Goal: Task Accomplishment & Management: Use online tool/utility

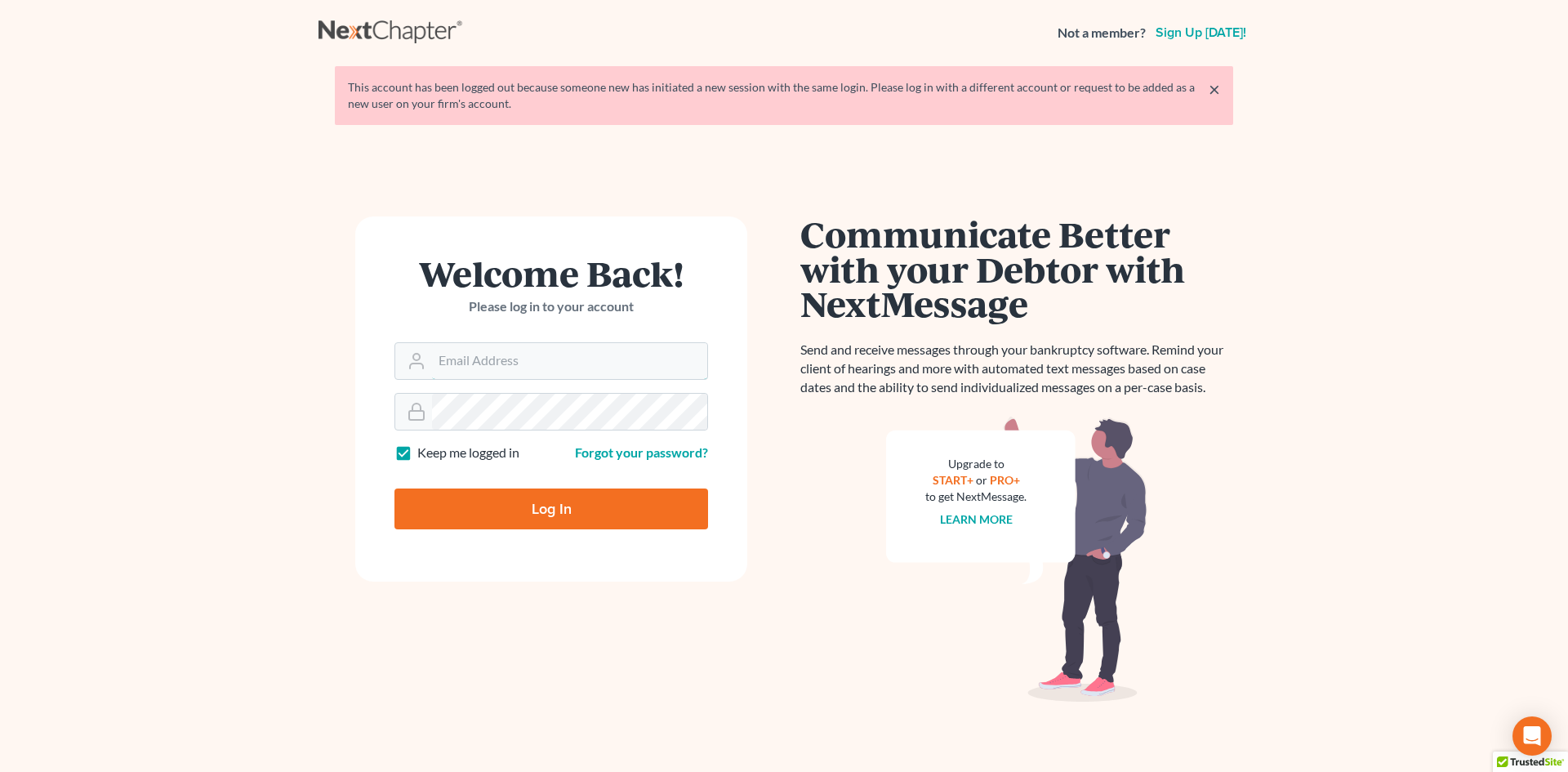
type input "[EMAIL_ADDRESS][DOMAIN_NAME]"
click at [530, 504] on input "Log In" at bounding box center [551, 509] width 314 height 41
type input "Thinking..."
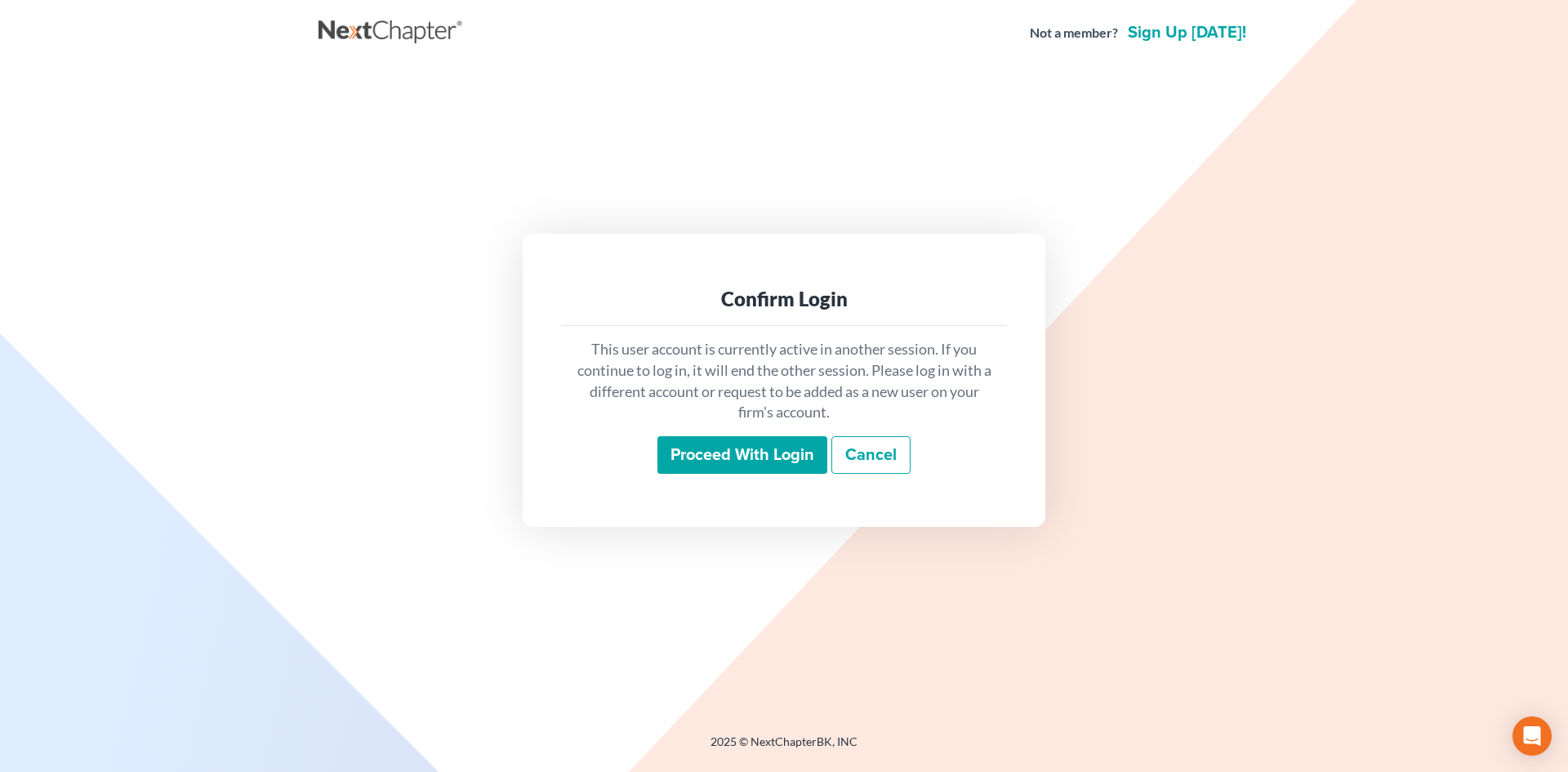
click at [777, 451] on input "Proceed with login" at bounding box center [742, 454] width 170 height 37
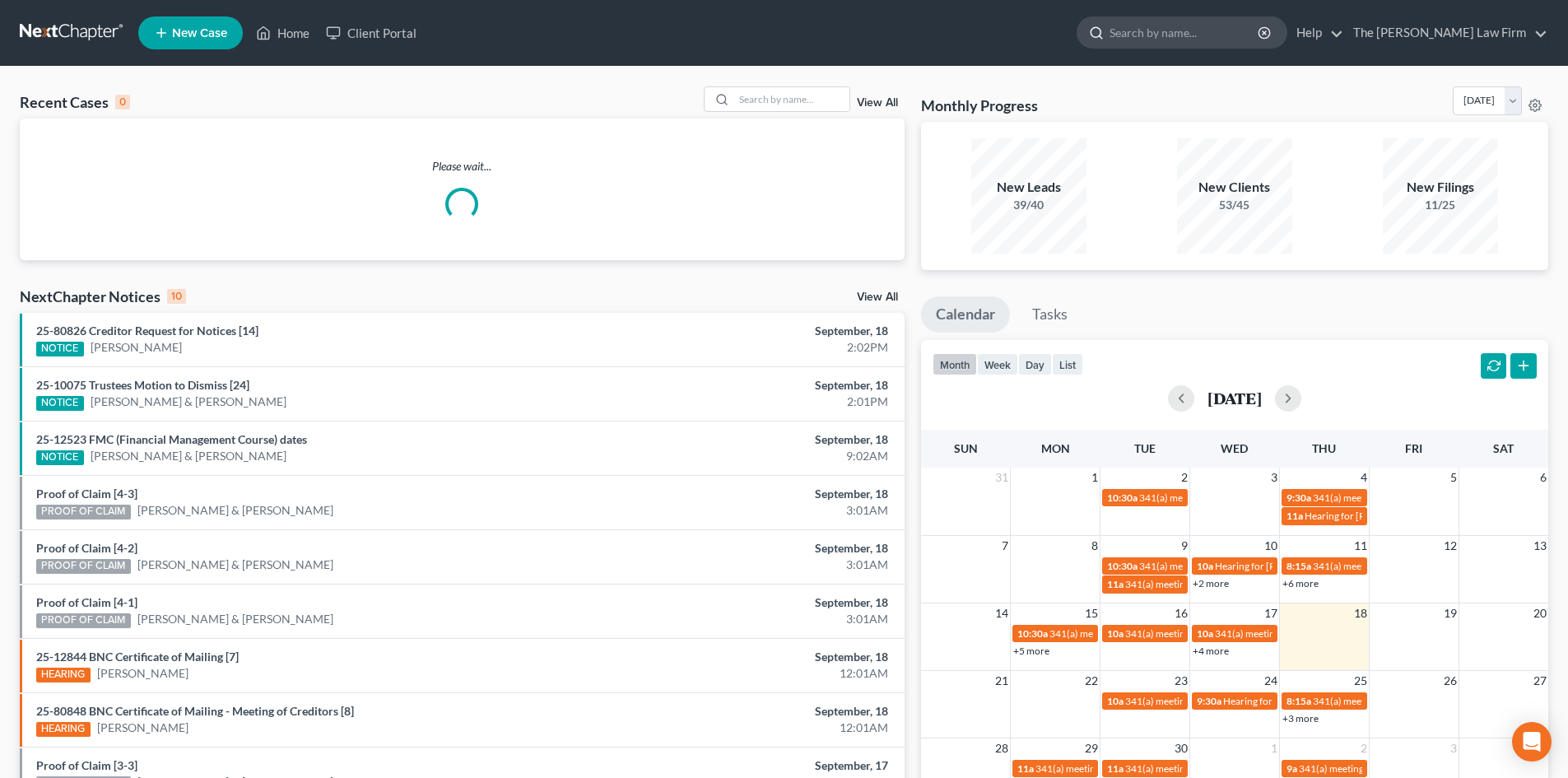
click at [1234, 33] on input "search" at bounding box center [1185, 32] width 151 height 30
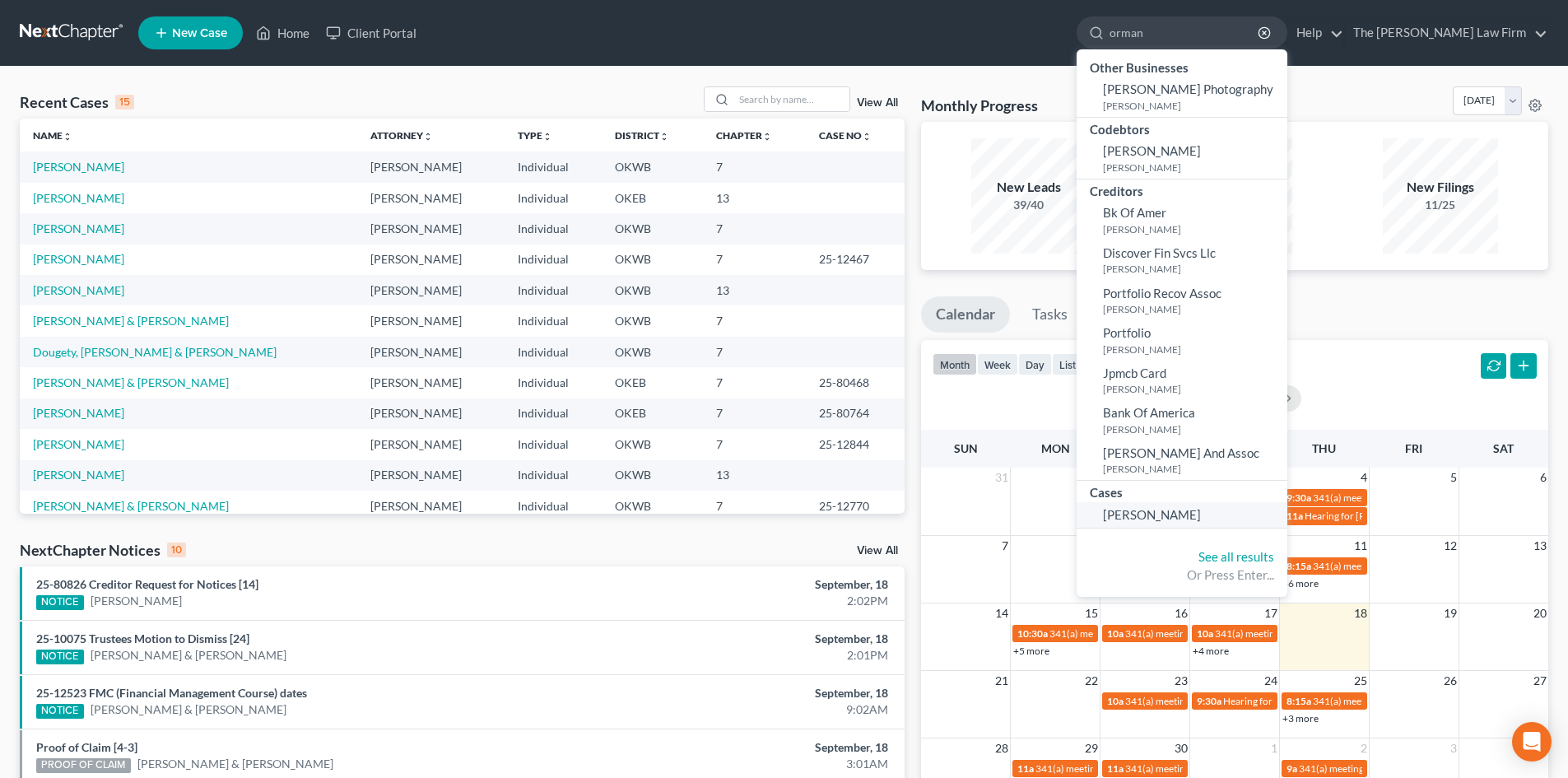
type input "orman"
click at [1184, 516] on span "[PERSON_NAME]" at bounding box center [1151, 514] width 98 height 15
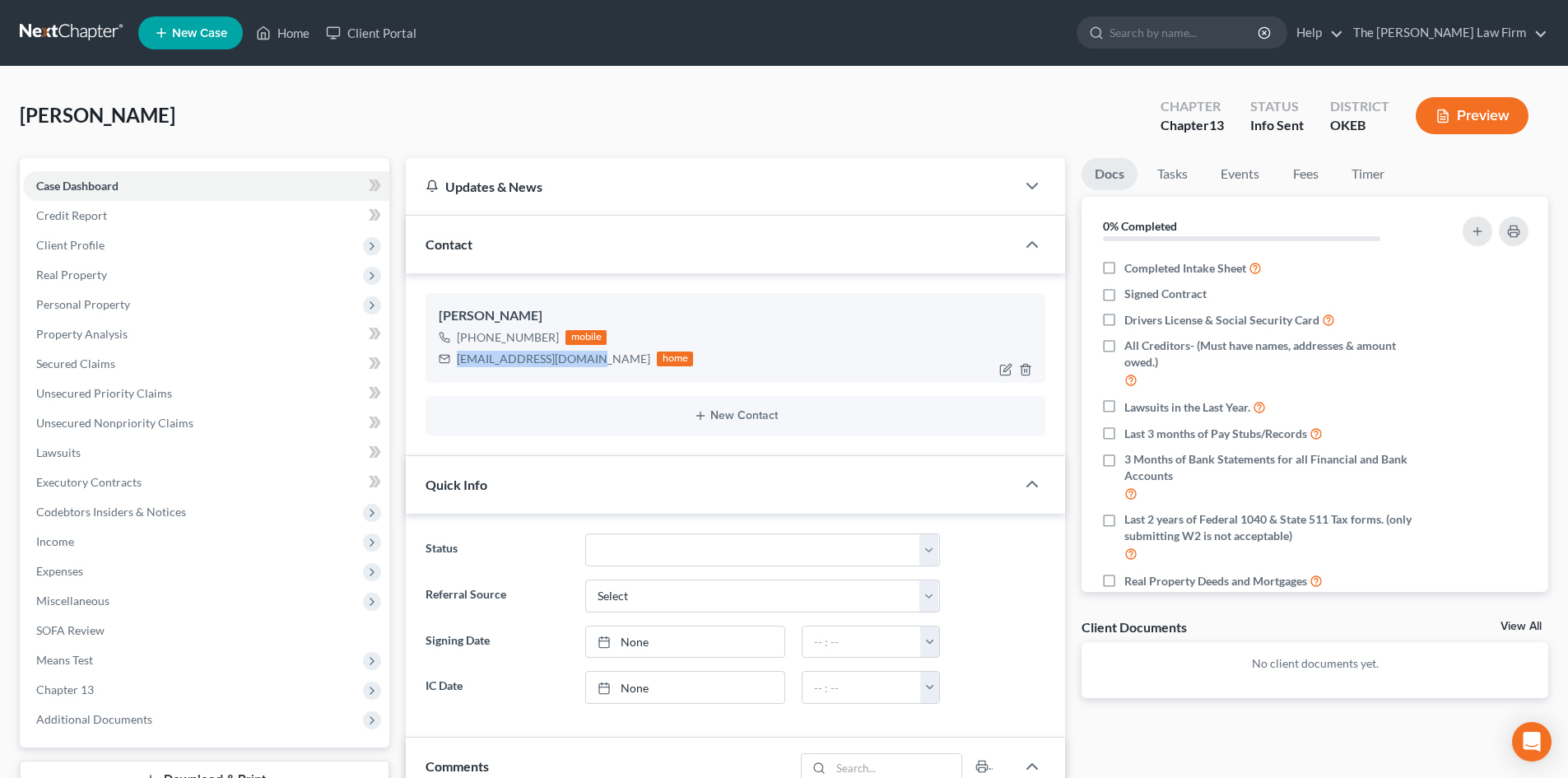
drag, startPoint x: 590, startPoint y: 361, endPoint x: 460, endPoint y: 371, distance: 130.4
click at [460, 371] on div "[PERSON_NAME] [PHONE_NUMBER] mobile [EMAIL_ADDRESS][DOMAIN_NAME] home" at bounding box center [735, 338] width 620 height 89
copy div "[EMAIL_ADDRESS][DOMAIN_NAME]"
click at [1305, 178] on link "Fees" at bounding box center [1305, 173] width 52 height 32
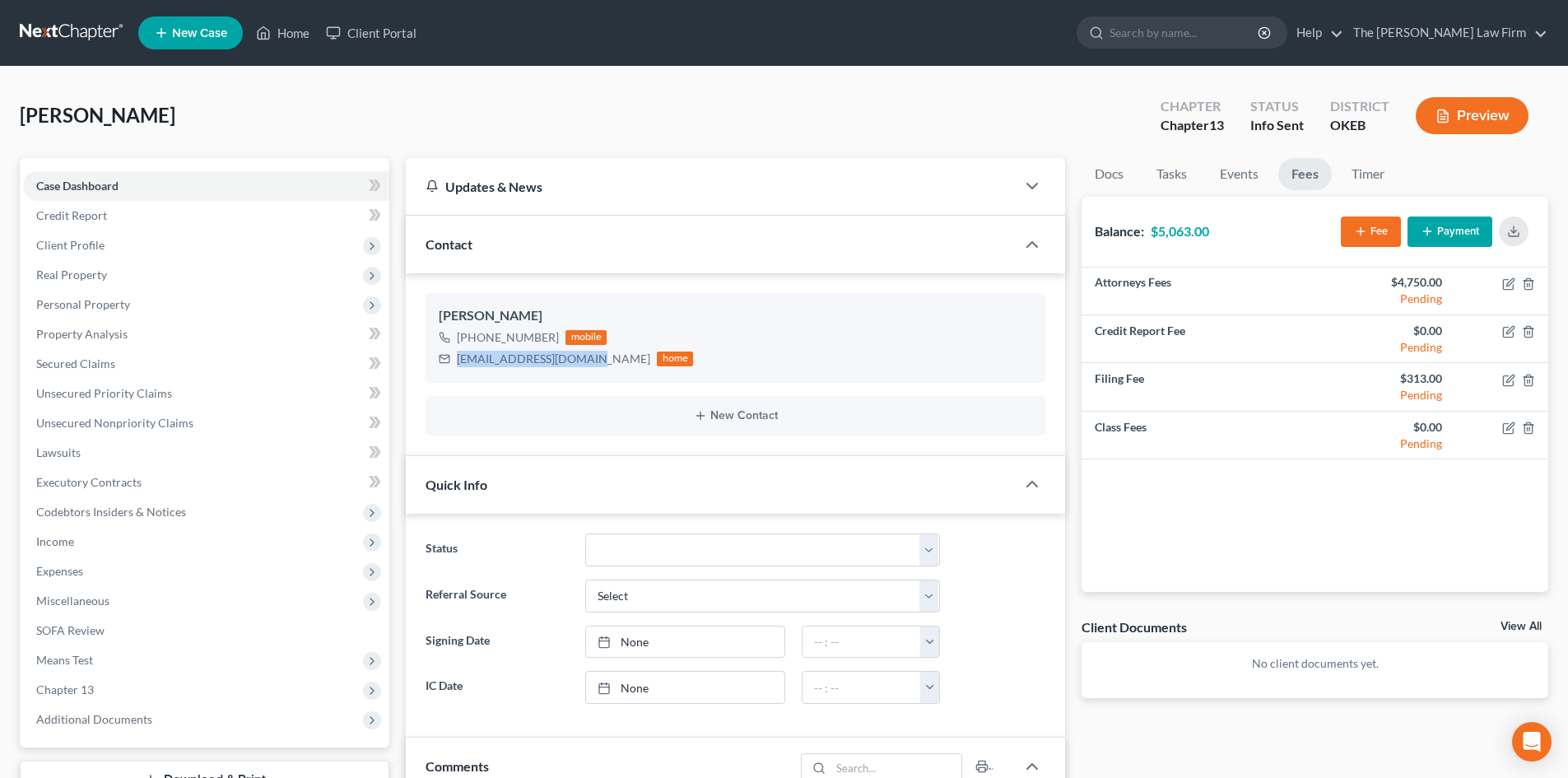
click at [1456, 235] on button "Payment" at bounding box center [1450, 231] width 85 height 30
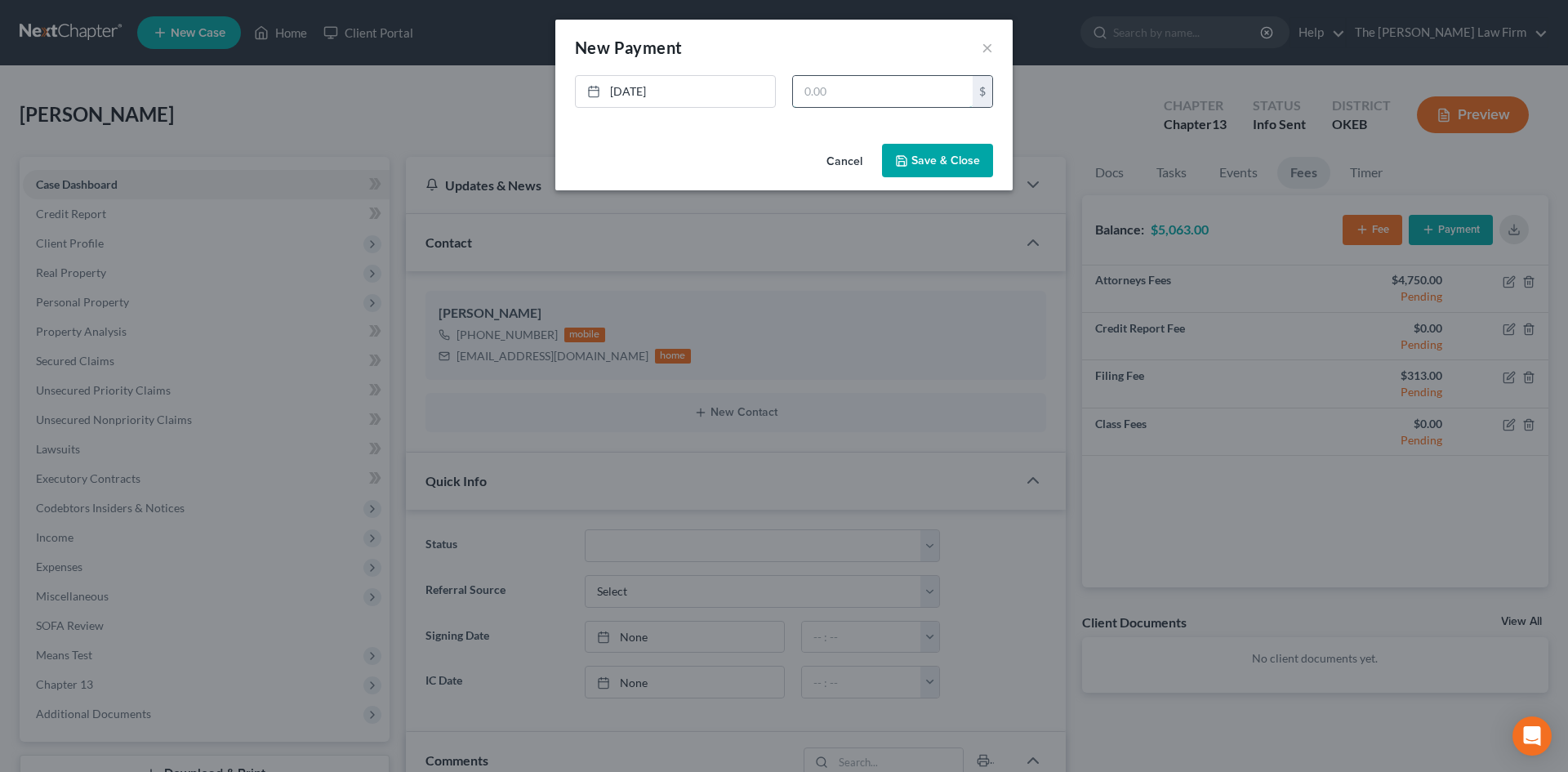
click at [815, 92] on input "text" at bounding box center [882, 91] width 180 height 31
type input "300.00"
click at [951, 160] on button "Save & Close" at bounding box center [938, 161] width 111 height 35
